Goal: Check status

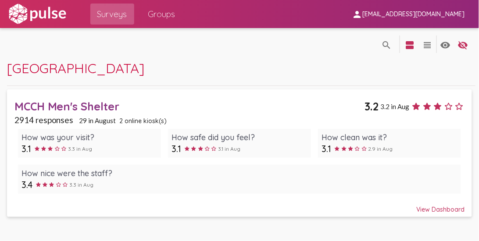
click at [436, 213] on link "MCCH Men's Shelter 3.2 3.2 in [DATE] responses 29 in [DATE] online kiosk(s) How…" at bounding box center [239, 153] width 464 height 128
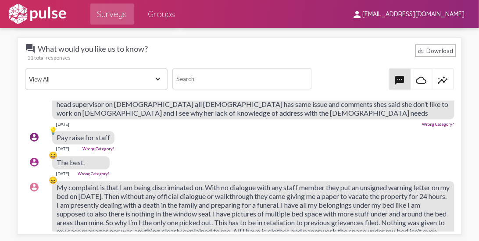
scroll to position [25, 0]
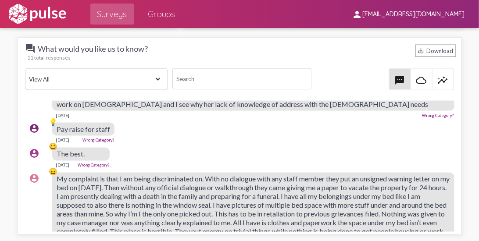
click at [182, 148] on div "account_circle 😀 The best. [DATE] Wrong Category?" at bounding box center [241, 158] width 433 height 28
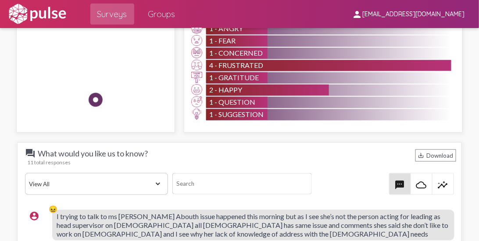
scroll to position [1052, 0]
